Goal: Information Seeking & Learning: Learn about a topic

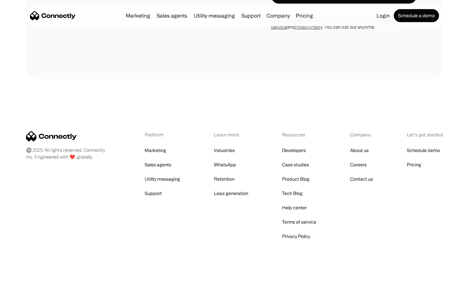
scroll to position [1101, 0]
